Goal: Find specific page/section: Find specific page/section

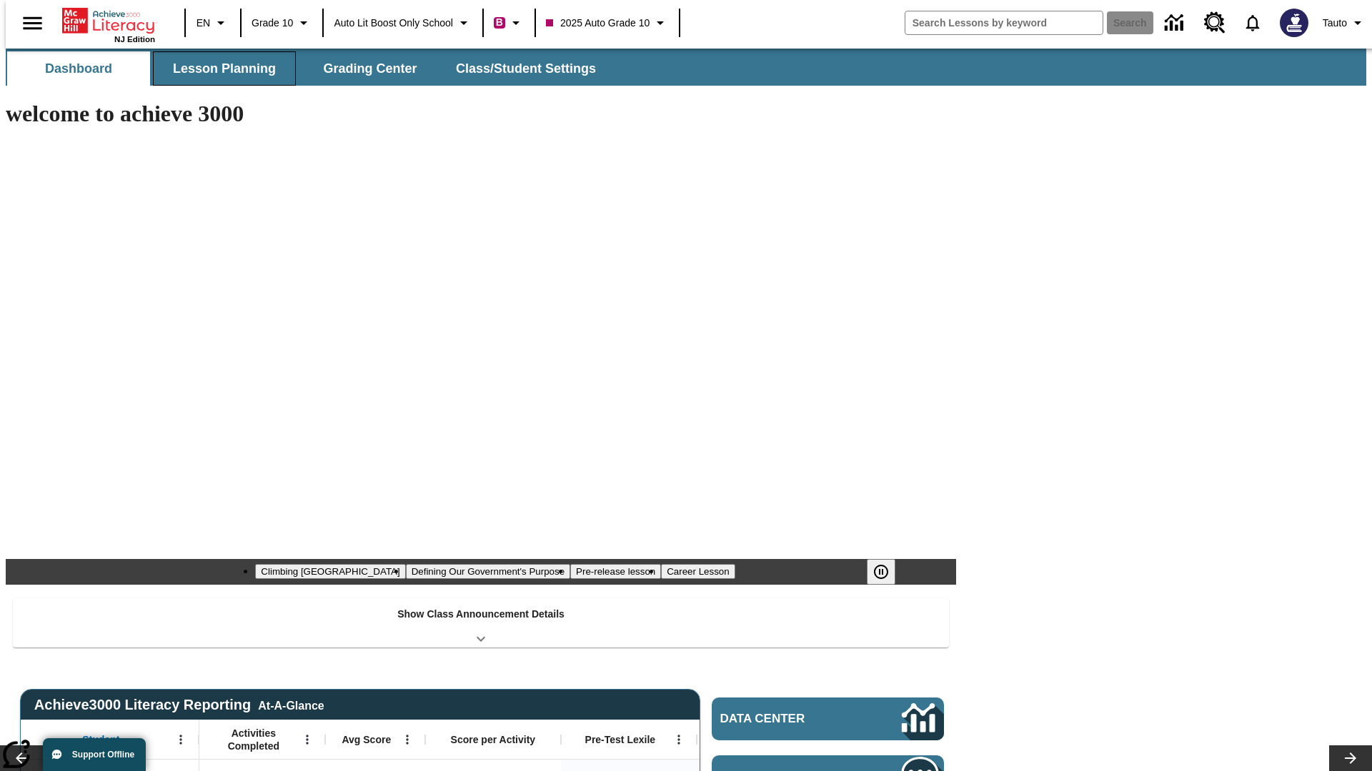
click at [219, 69] on button "Lesson Planning" at bounding box center [224, 68] width 143 height 34
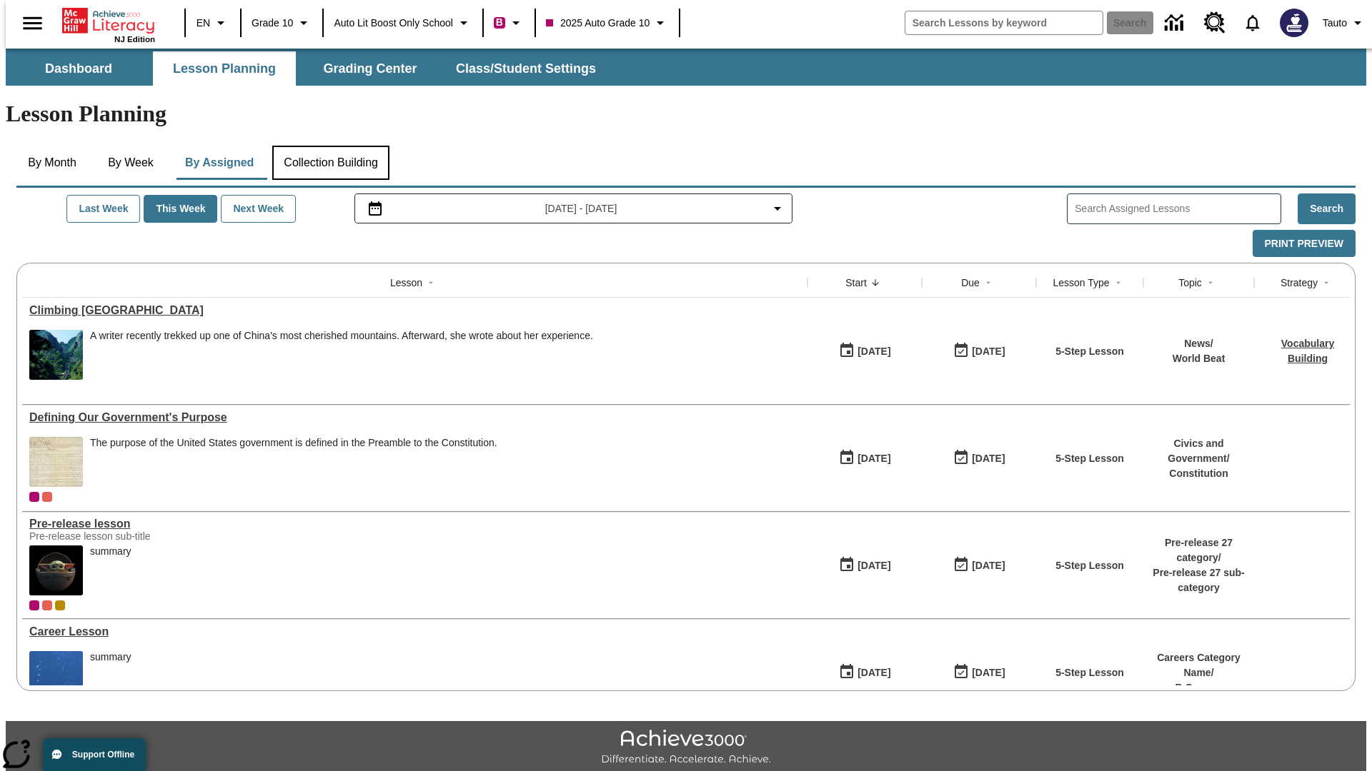
click at [330, 146] on button "Collection Building" at bounding box center [330, 163] width 117 height 34
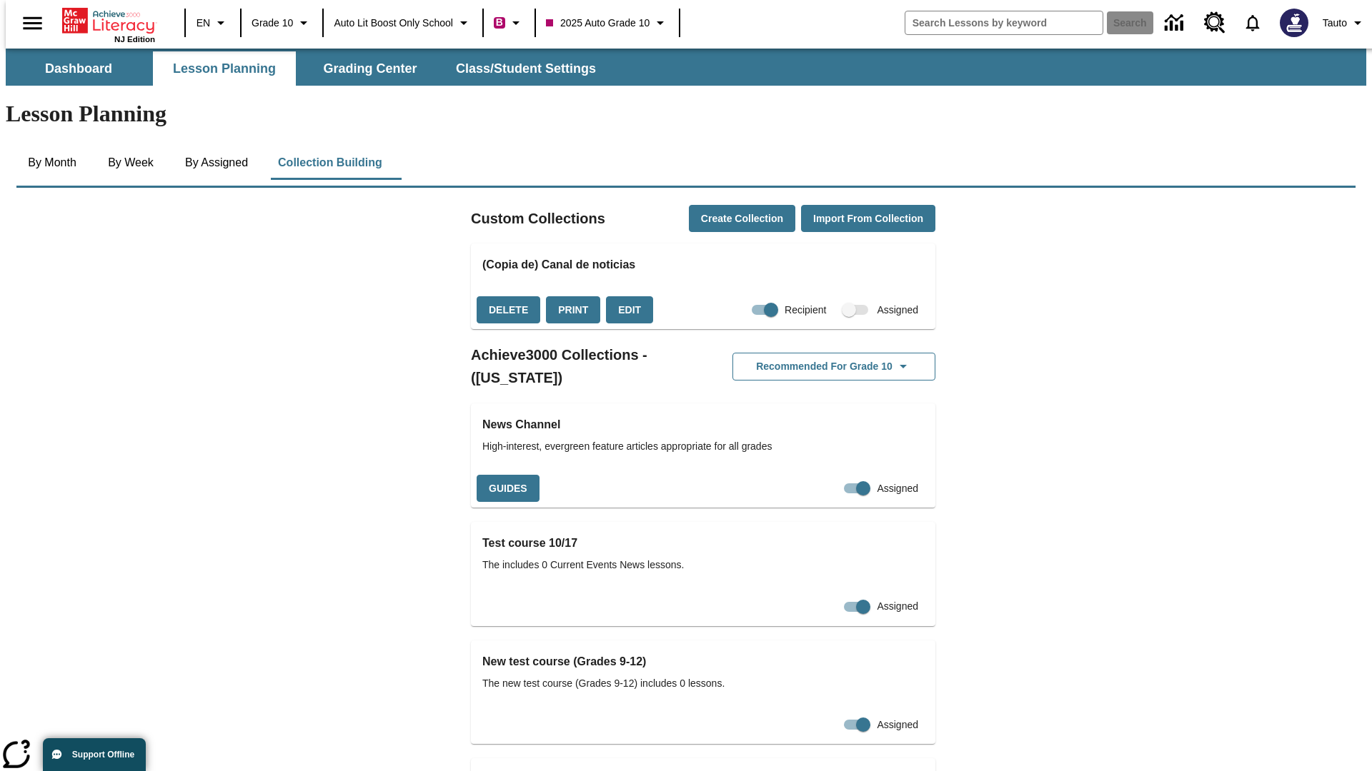
checkbox input "true"
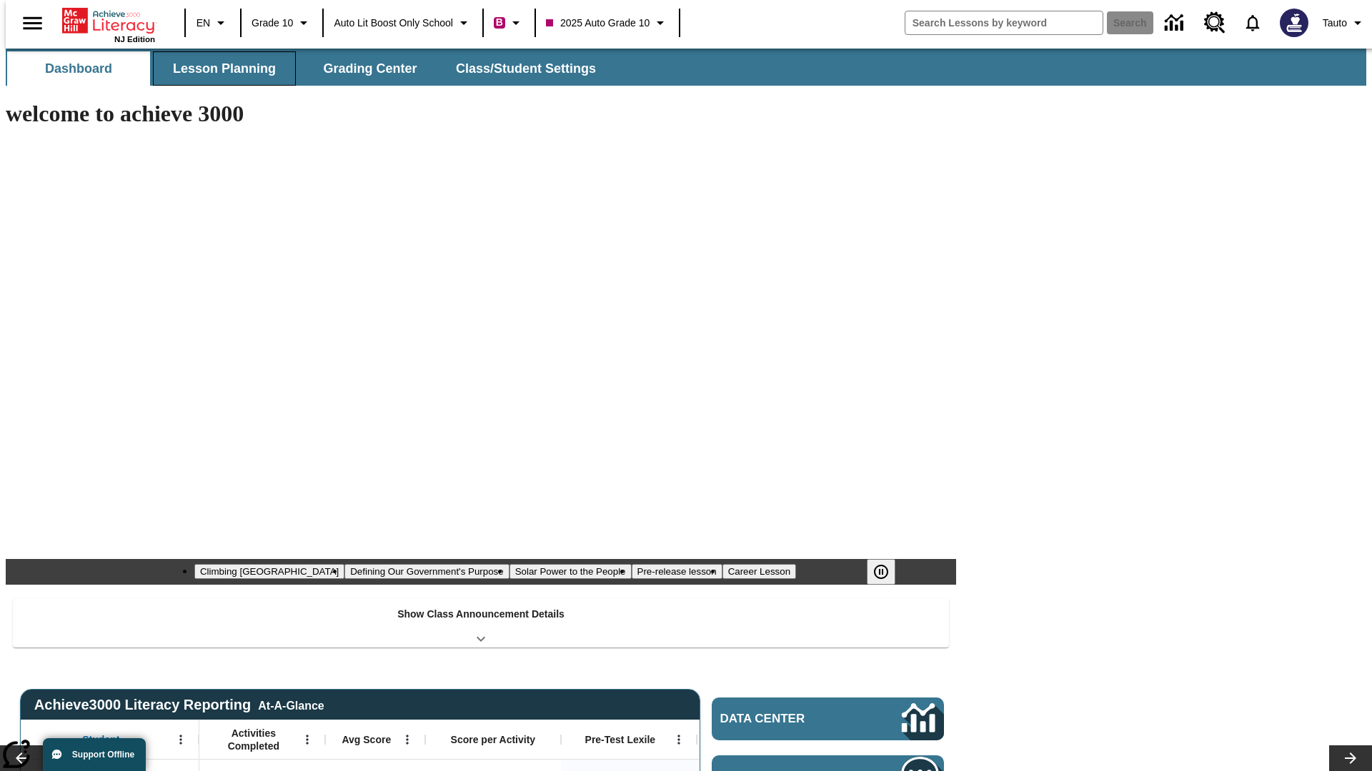
click at [219, 69] on button "Lesson Planning" at bounding box center [224, 68] width 143 height 34
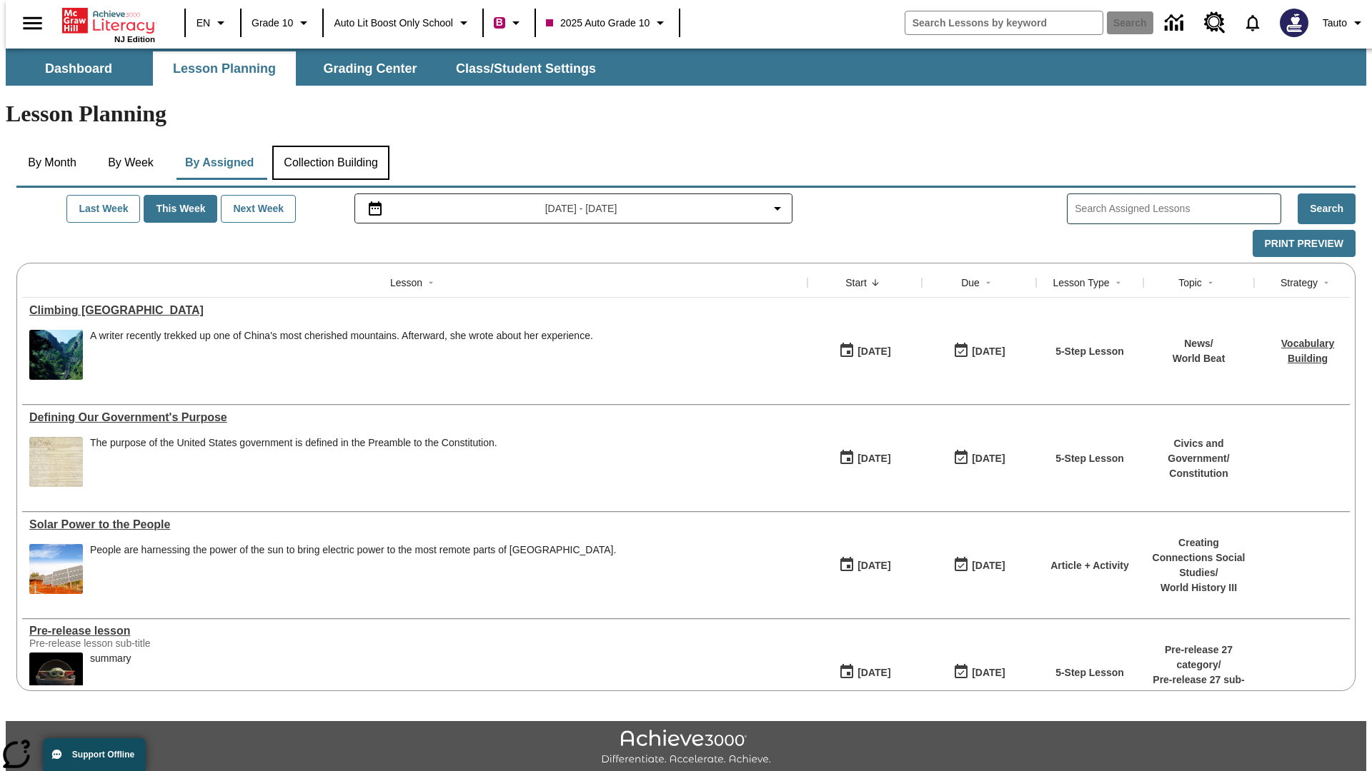
click at [330, 146] on button "Collection Building" at bounding box center [330, 163] width 117 height 34
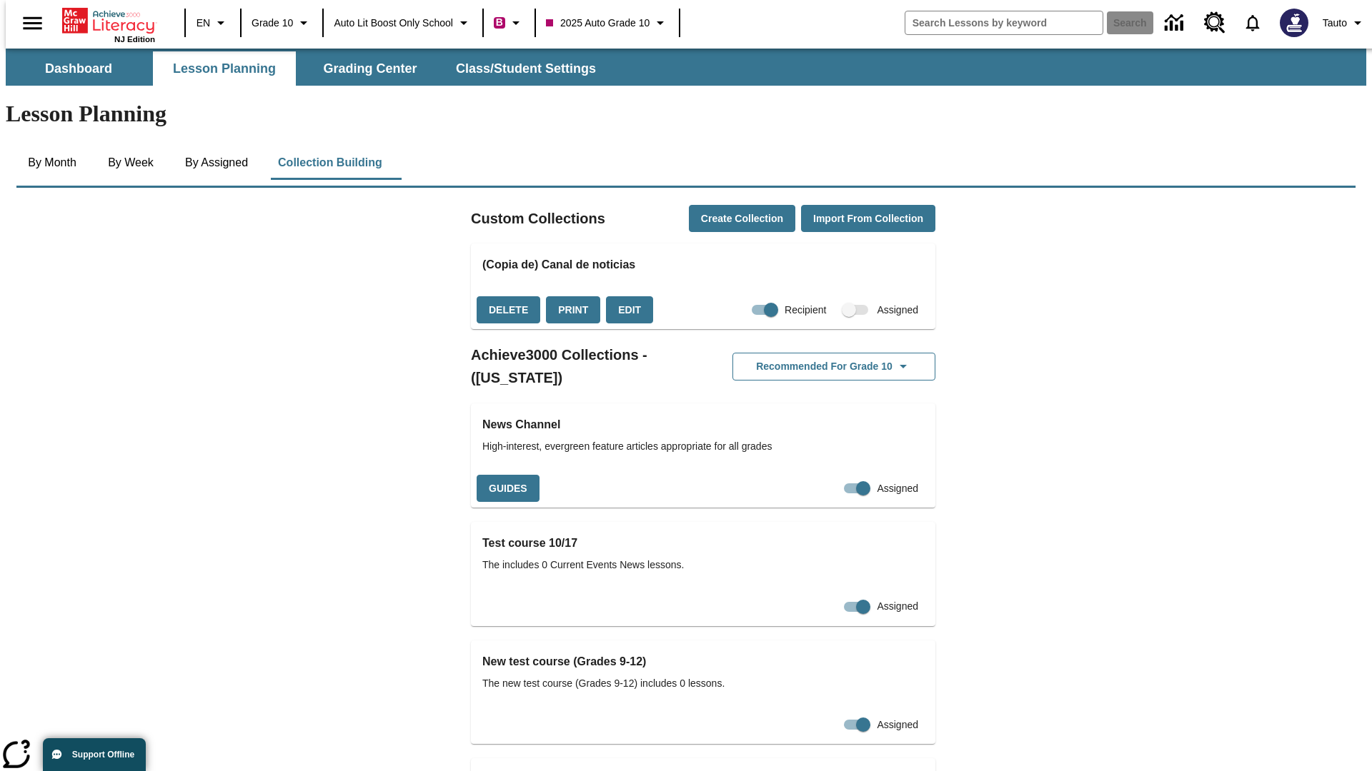
checkbox input "false"
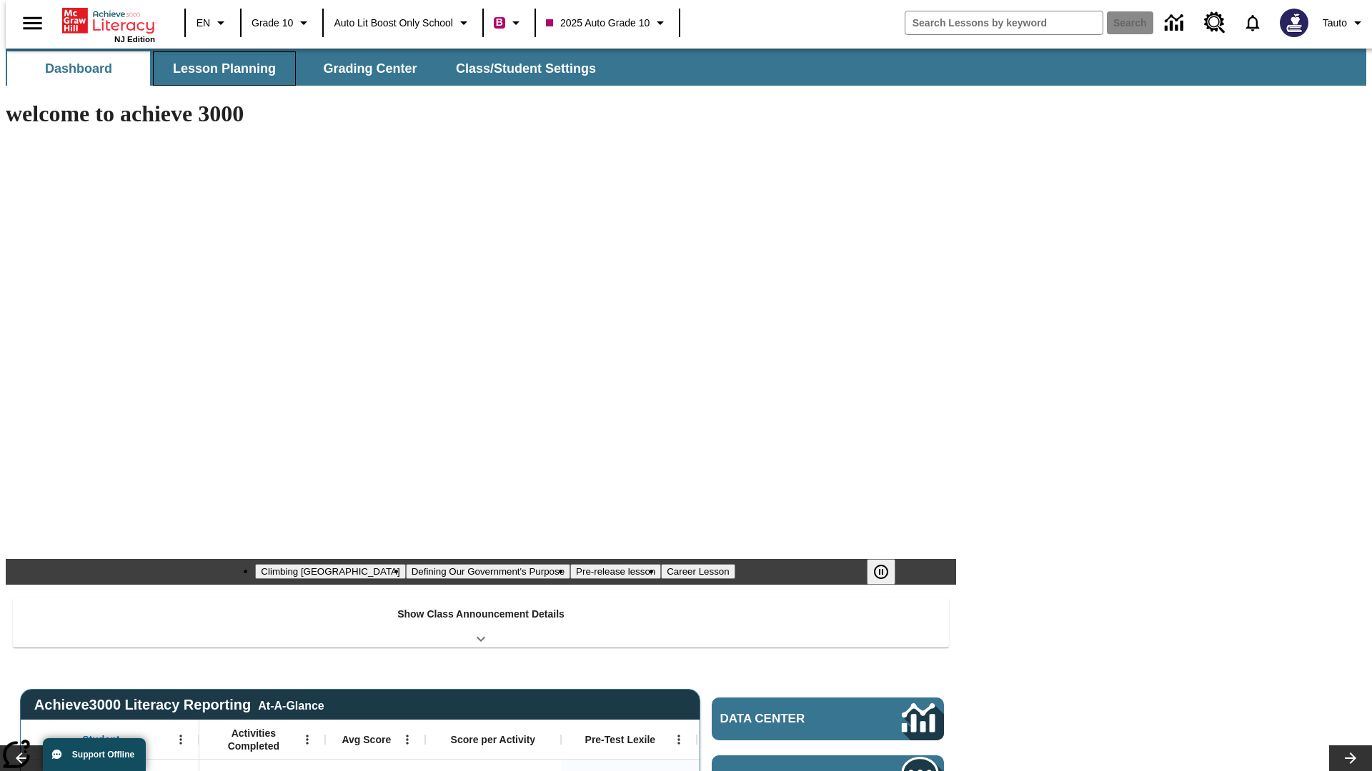
click at [219, 69] on button "Lesson Planning" at bounding box center [224, 68] width 143 height 34
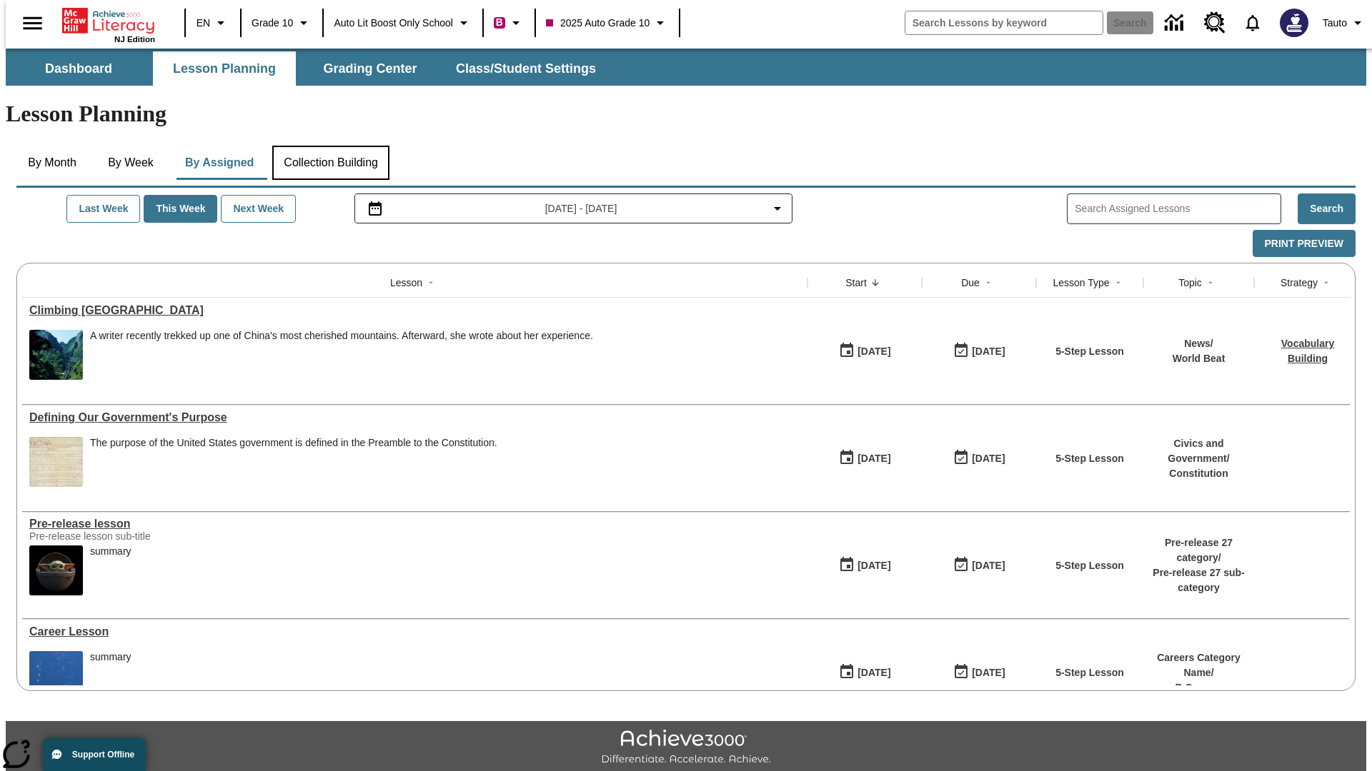
click at [330, 146] on button "Collection Building" at bounding box center [330, 163] width 117 height 34
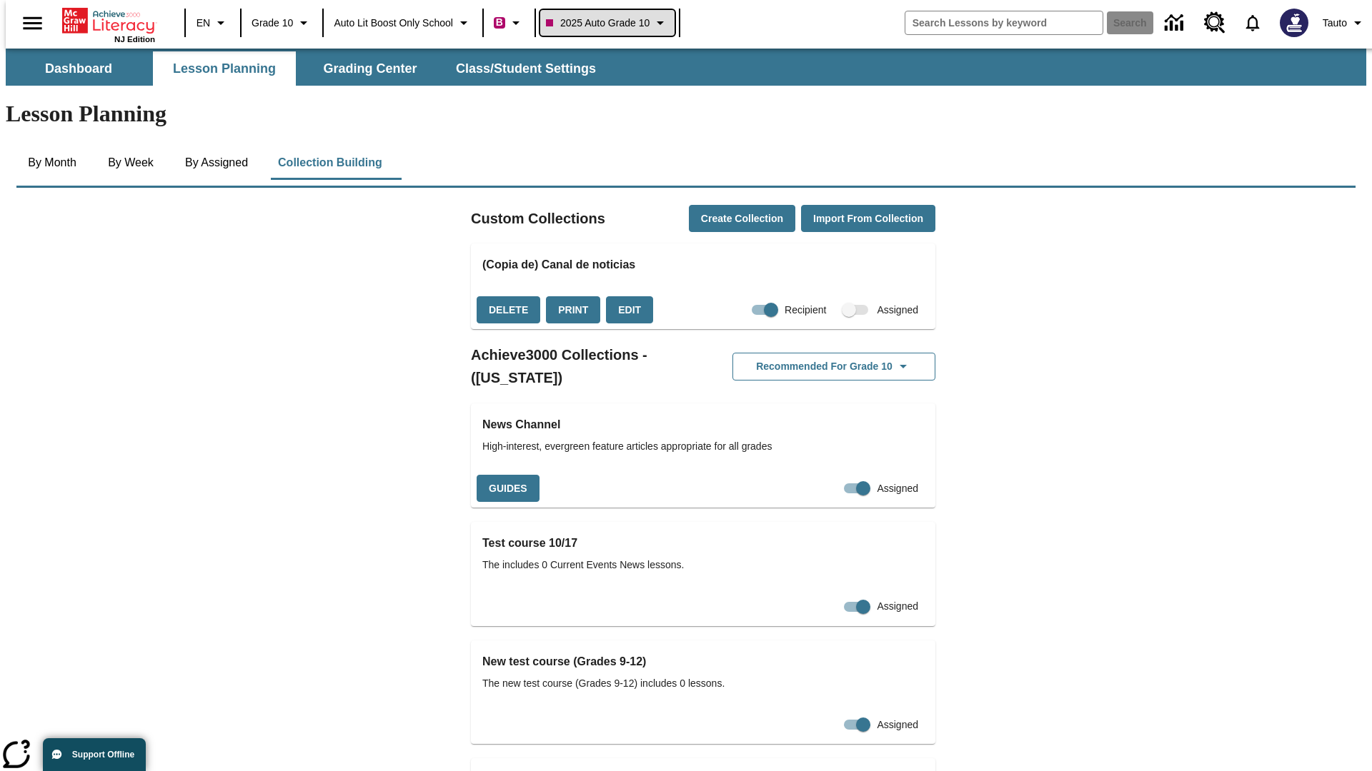
click at [611, 23] on span "2025 Auto Grade 10" at bounding box center [598, 23] width 104 height 15
